Goal: Task Accomplishment & Management: Complete application form

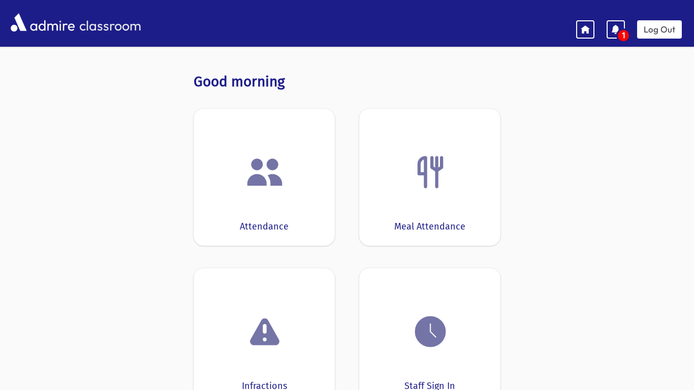
click at [241, 173] on div at bounding box center [264, 172] width 110 height 39
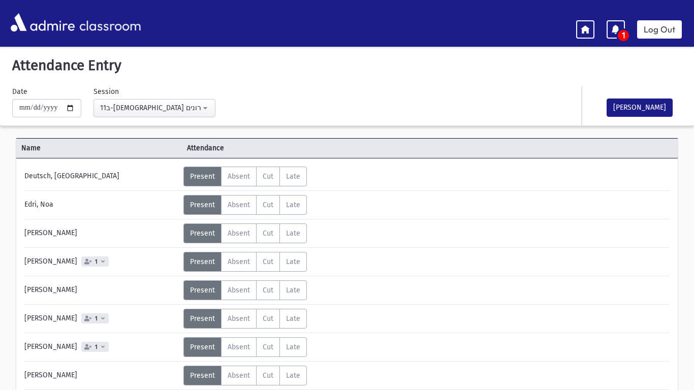
click at [241, 173] on span "Absent" at bounding box center [238, 176] width 22 height 9
click at [236, 233] on span "Absent" at bounding box center [238, 233] width 22 height 9
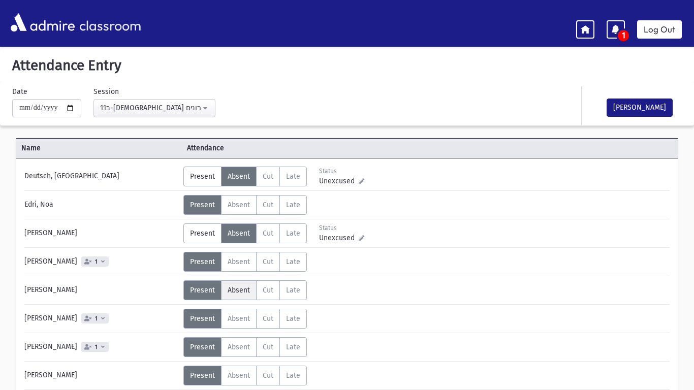
click at [236, 288] on span "Absent" at bounding box center [238, 290] width 22 height 9
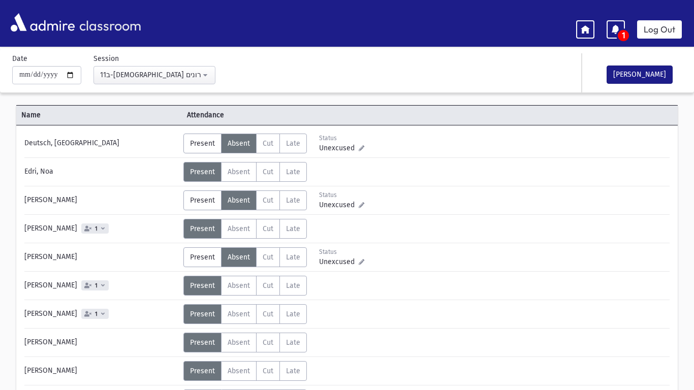
scroll to position [35, 0]
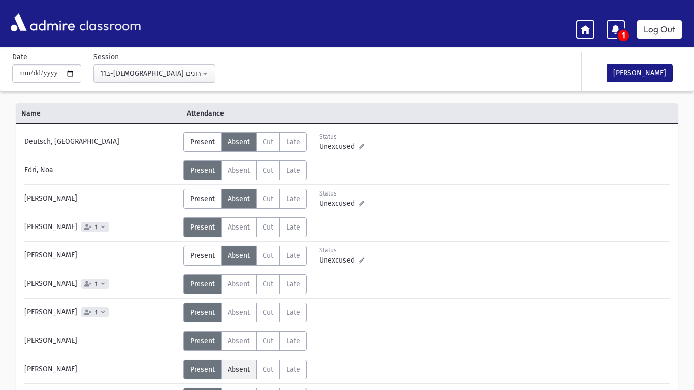
click at [236, 375] on label "Absent A" at bounding box center [239, 370] width 36 height 20
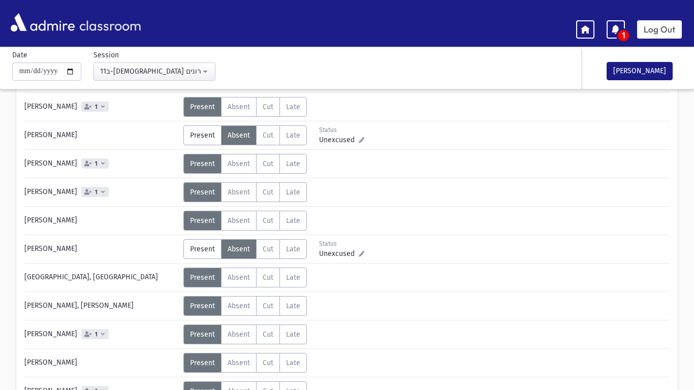
scroll to position [157, 0]
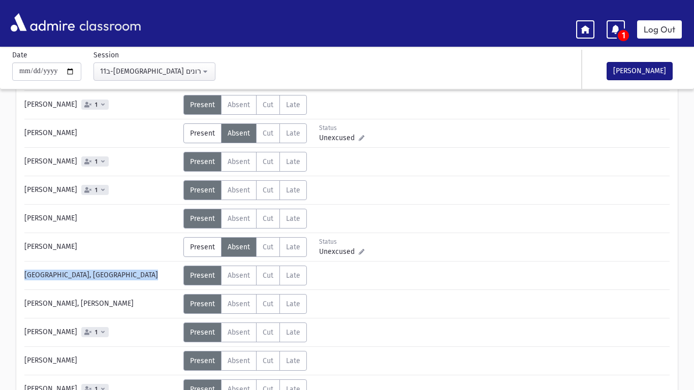
drag, startPoint x: 693, startPoint y: 254, endPoint x: 693, endPoint y: 278, distance: 24.4
click at [693, 233] on html "**********" at bounding box center [347, 38] width 694 height 390
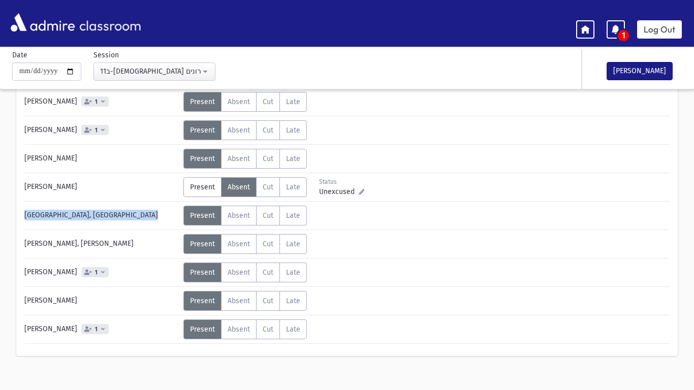
scroll to position [228, 0]
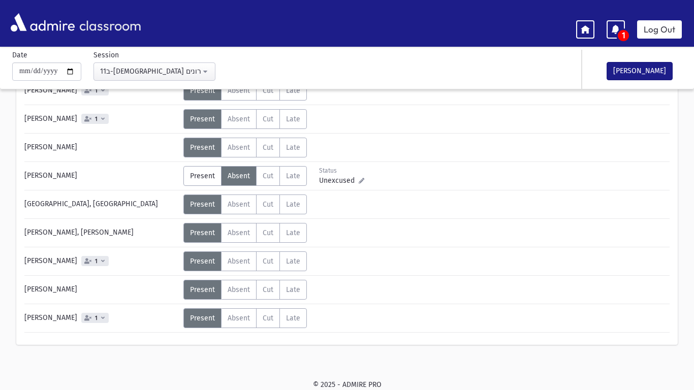
click at [642, 80] on div "[PERSON_NAME]" at bounding box center [633, 69] width 102 height 39
click at [640, 78] on button "[PERSON_NAME]" at bounding box center [639, 71] width 66 height 18
click at [671, 28] on link "Log Out" at bounding box center [659, 29] width 45 height 18
